Goal: Task Accomplishment & Management: Manage account settings

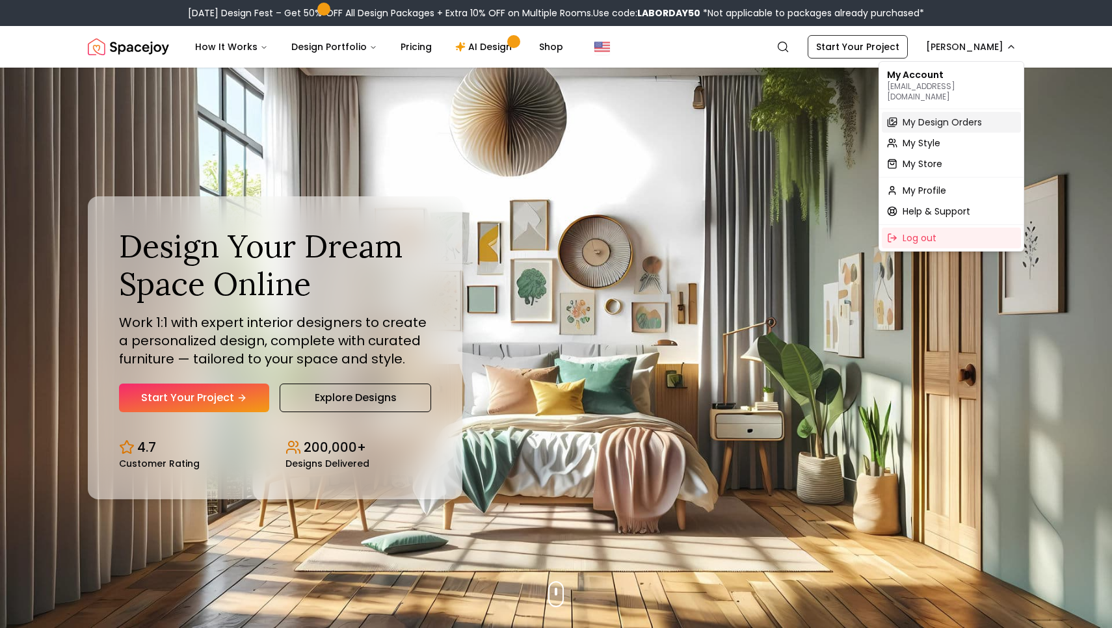
click at [932, 116] on span "My Design Orders" at bounding box center [942, 122] width 79 height 13
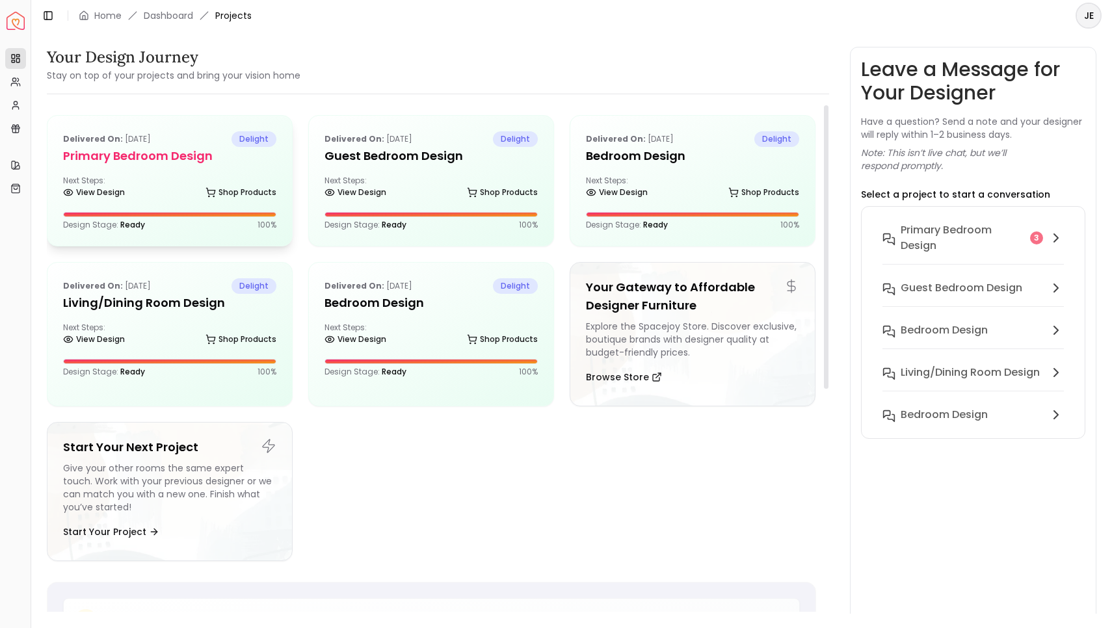
click at [196, 176] on div "Next Steps: View Design Shop Products" at bounding box center [169, 189] width 213 height 26
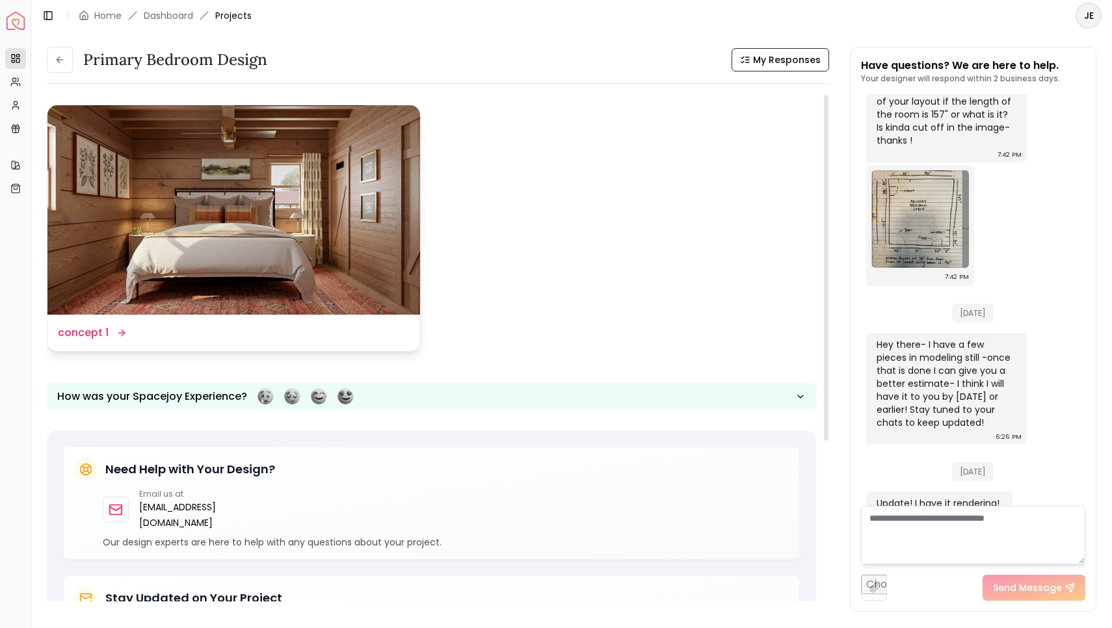
scroll to position [-1, 0]
click at [255, 228] on img at bounding box center [233, 209] width 373 height 209
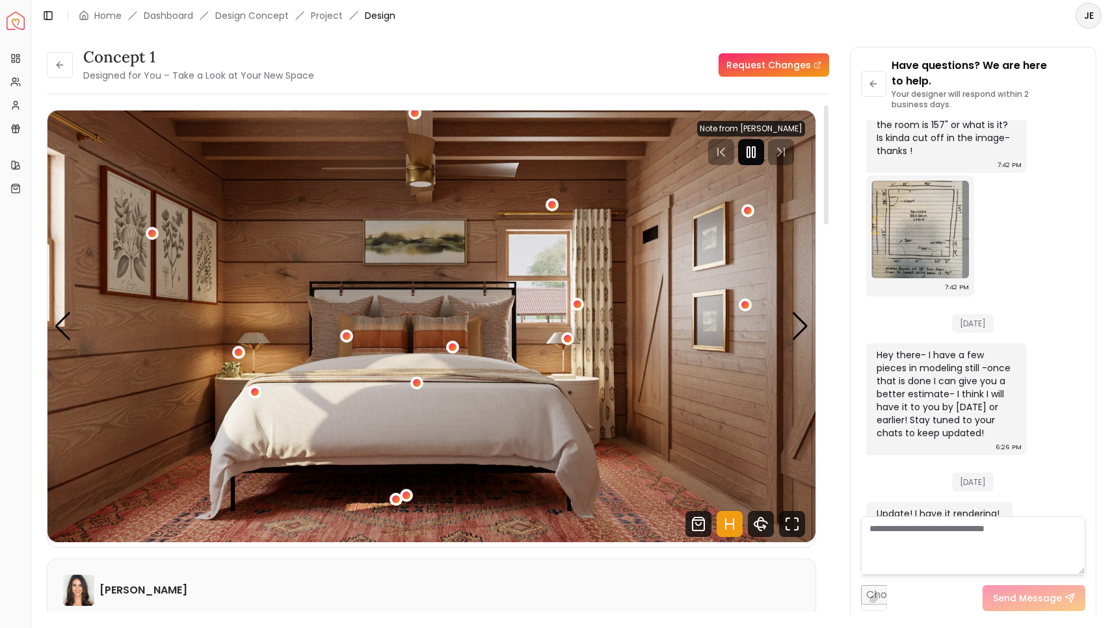
click at [757, 155] on icon "Pause" at bounding box center [751, 152] width 16 height 16
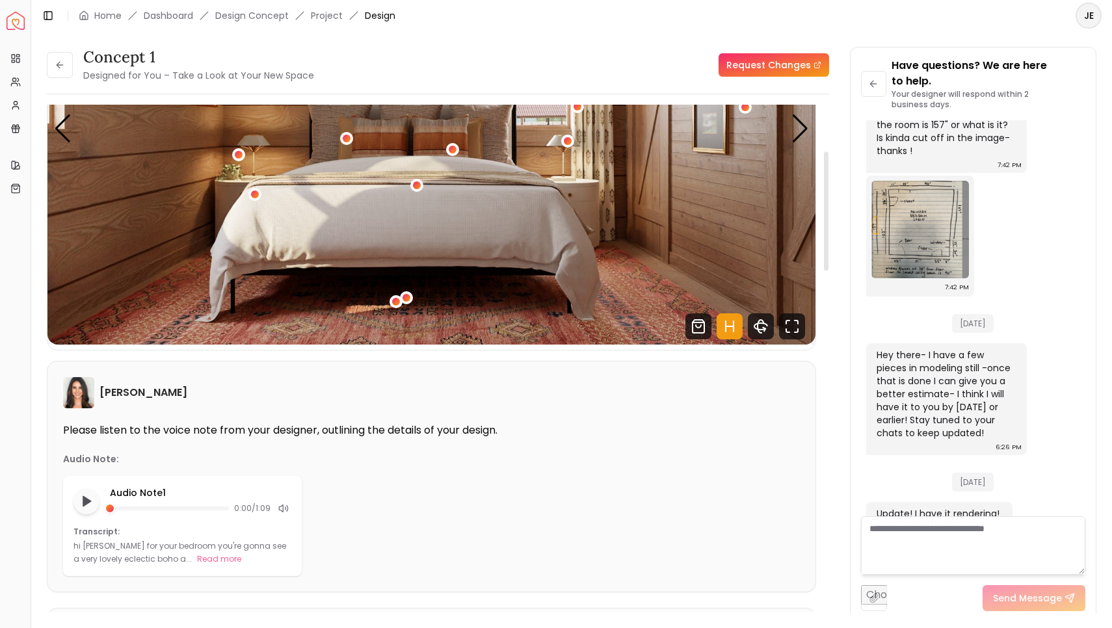
scroll to position [80, 0]
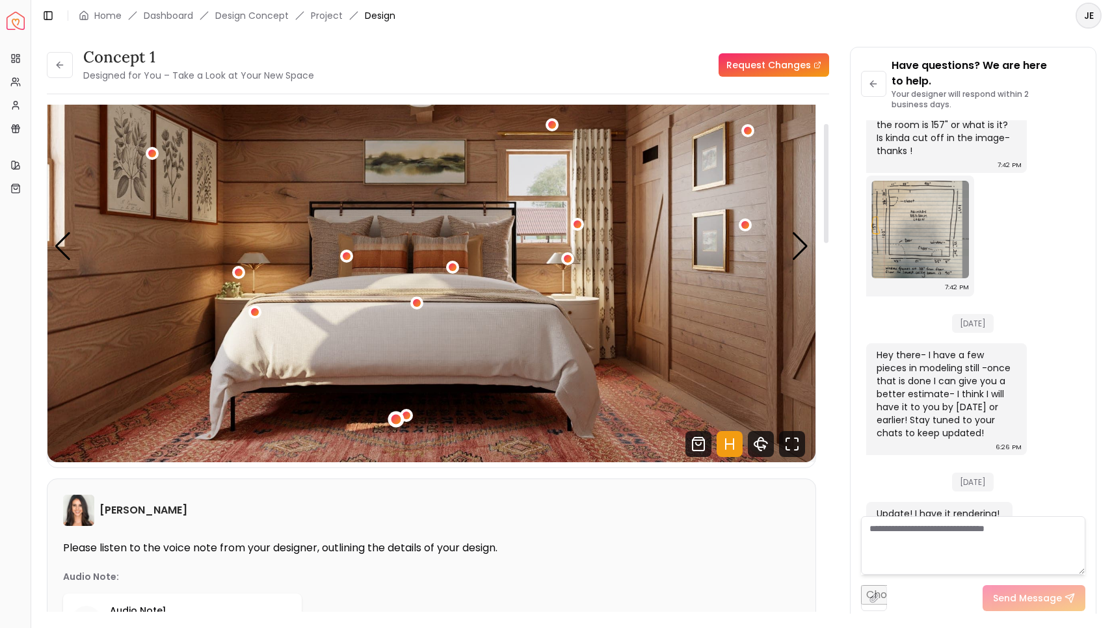
click at [393, 419] on div "1 / 5" at bounding box center [396, 420] width 10 height 10
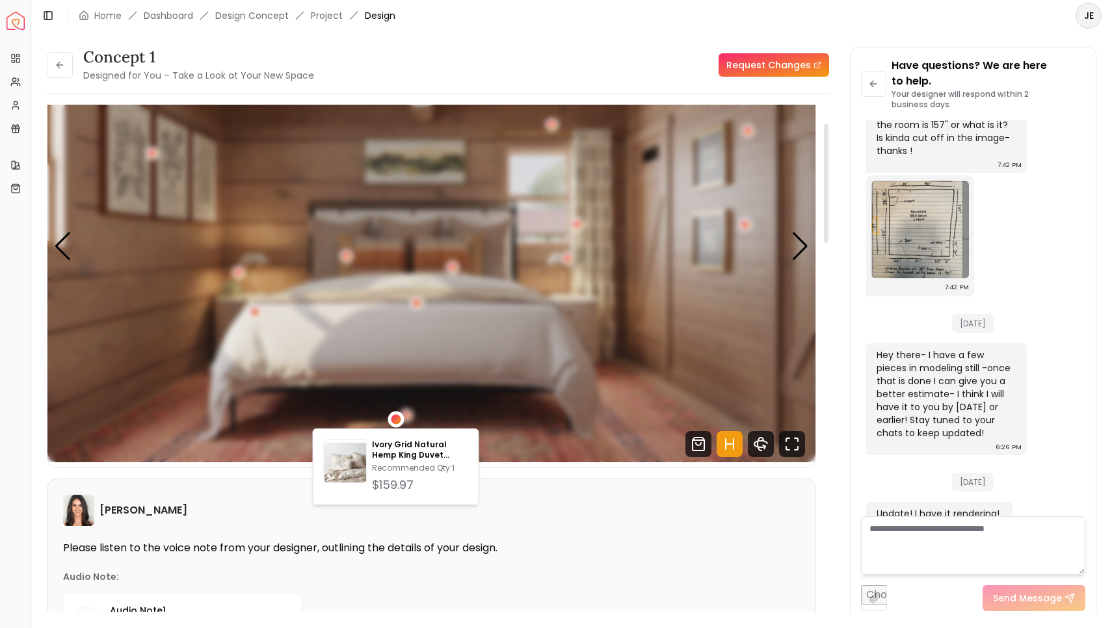
click at [403, 417] on div "1 / 5" at bounding box center [396, 420] width 16 height 16
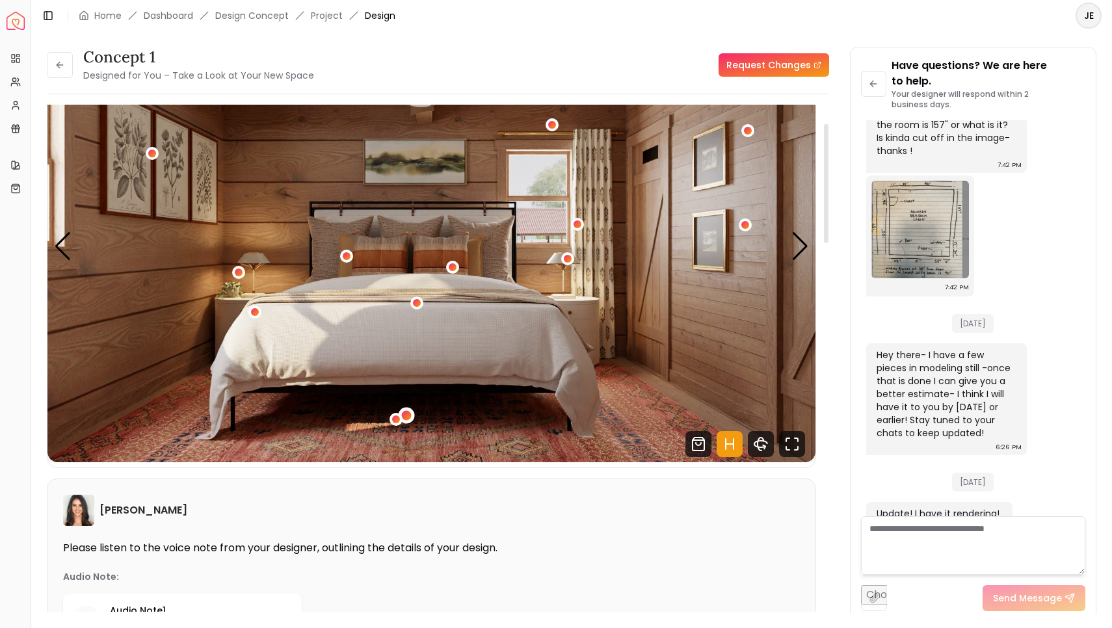
click at [408, 416] on div "1 / 5" at bounding box center [406, 415] width 10 height 10
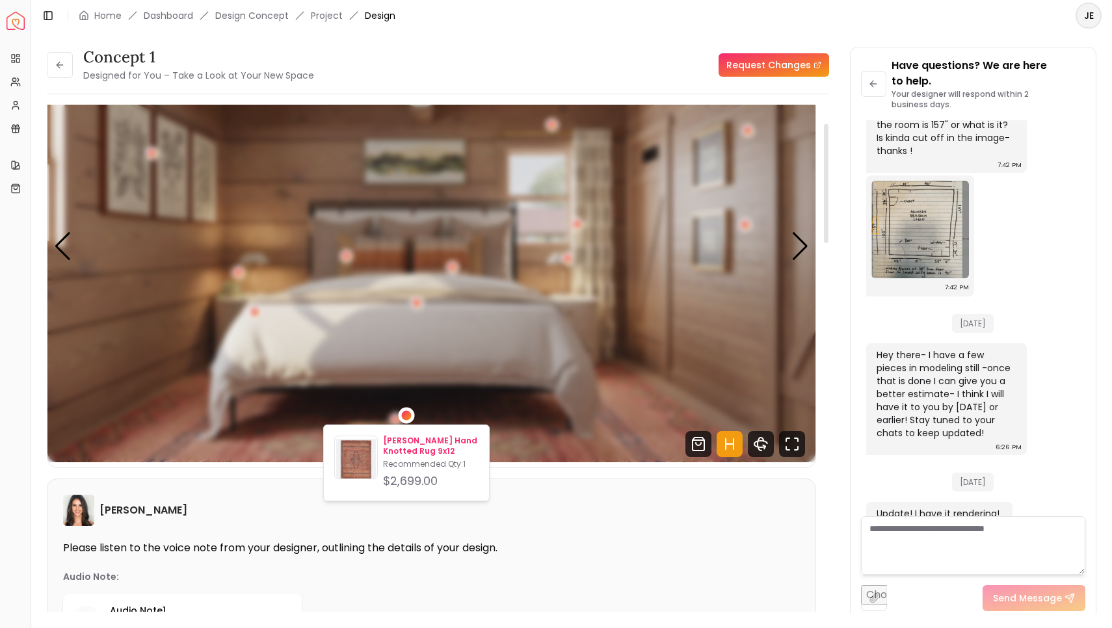
click at [431, 460] on p "Recommended Qty: 1" at bounding box center [431, 464] width 96 height 10
click at [360, 461] on img at bounding box center [356, 460] width 42 height 42
